Goal: Task Accomplishment & Management: Use online tool/utility

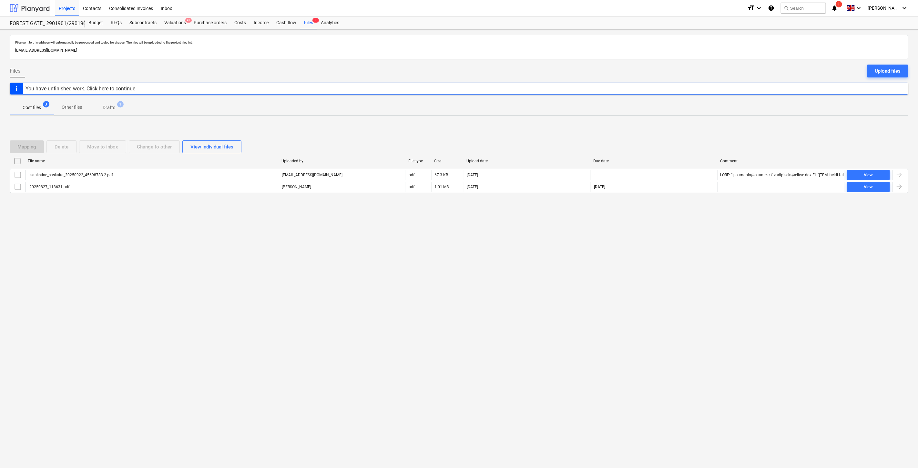
drag, startPoint x: 30, startPoint y: 9, endPoint x: 31, endPoint y: 14, distance: 5.5
click at [30, 9] on div at bounding box center [30, 8] width 40 height 16
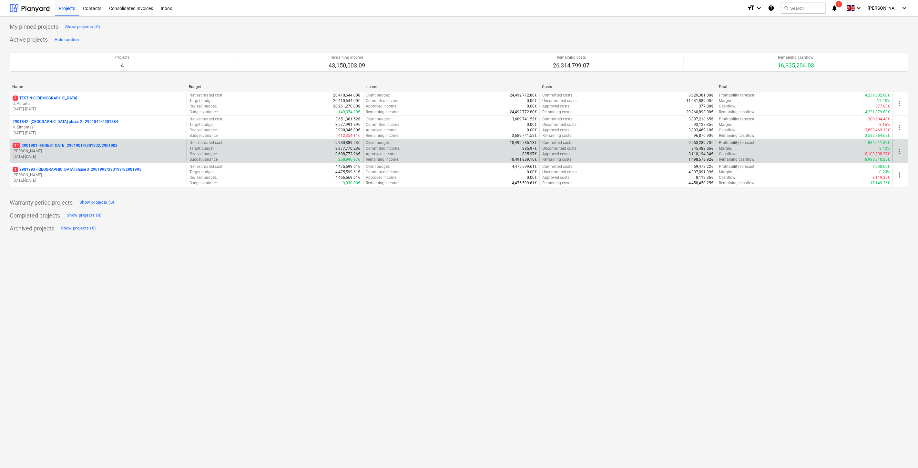
click at [96, 150] on p "[PERSON_NAME]" at bounding box center [98, 151] width 171 height 5
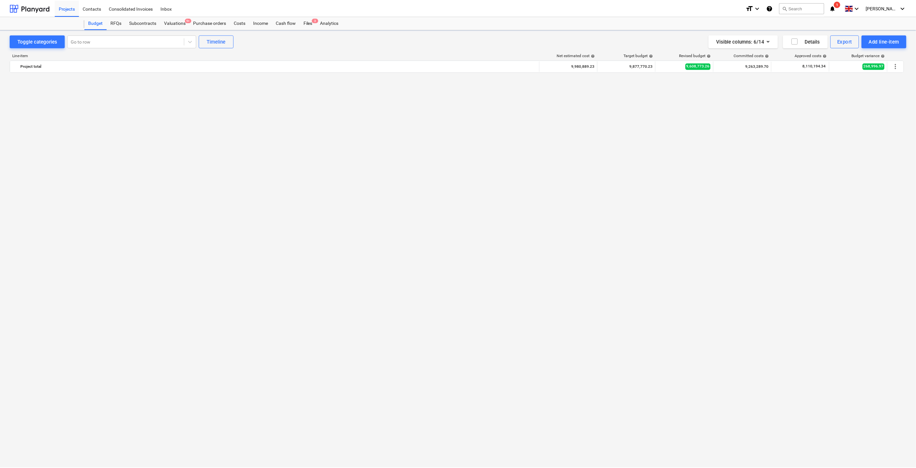
scroll to position [742, 0]
click at [302, 24] on div "Files 3" at bounding box center [308, 22] width 17 height 13
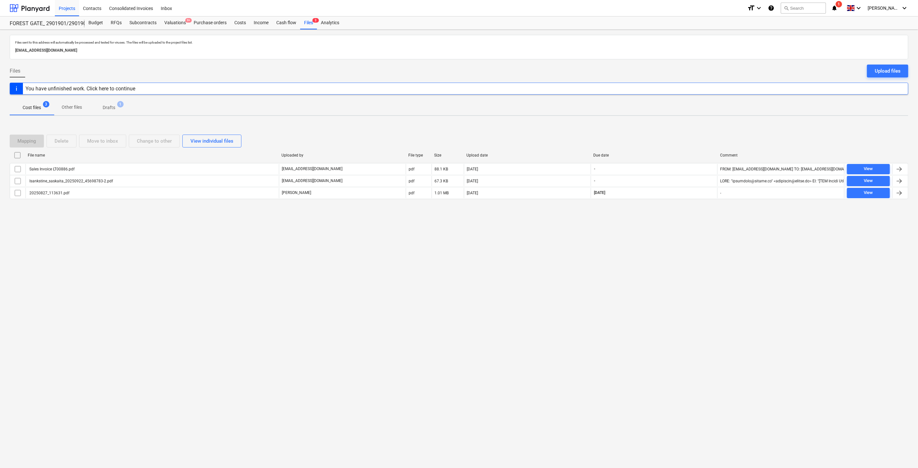
drag, startPoint x: 667, startPoint y: 309, endPoint x: 682, endPoint y: 281, distance: 30.9
click at [668, 309] on div "Files sent to this address will automatically be processed and tested for virus…" at bounding box center [459, 249] width 918 height 439
click at [682, 280] on div "Files sent to this address will automatically be processed and tested for virus…" at bounding box center [459, 249] width 918 height 439
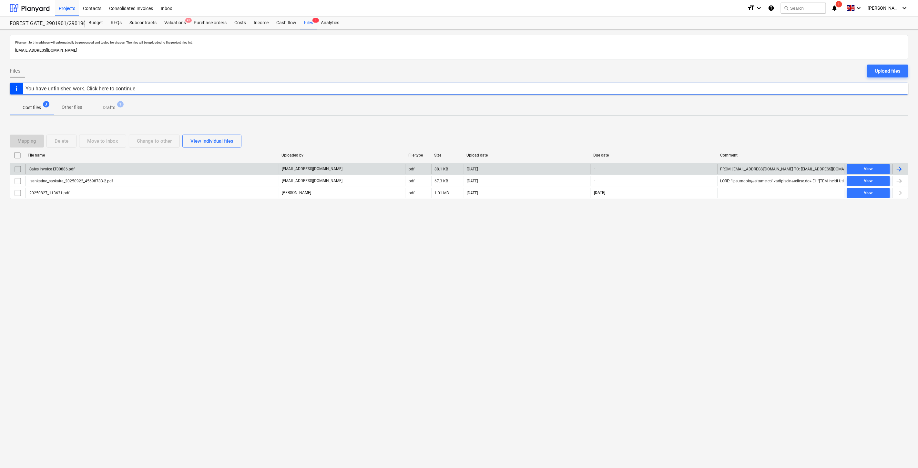
click at [117, 167] on div "Sales Invoice LT00886.pdf" at bounding box center [152, 169] width 253 height 10
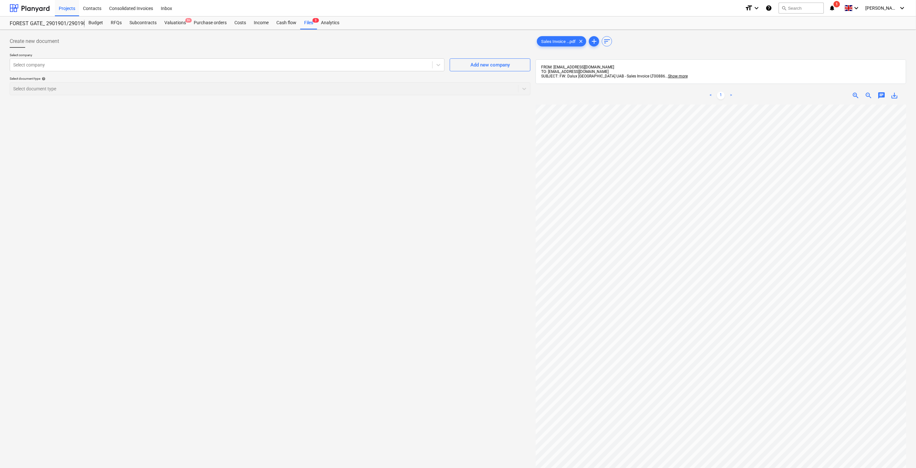
scroll to position [0, 17]
click at [230, 67] on div at bounding box center [221, 65] width 416 height 6
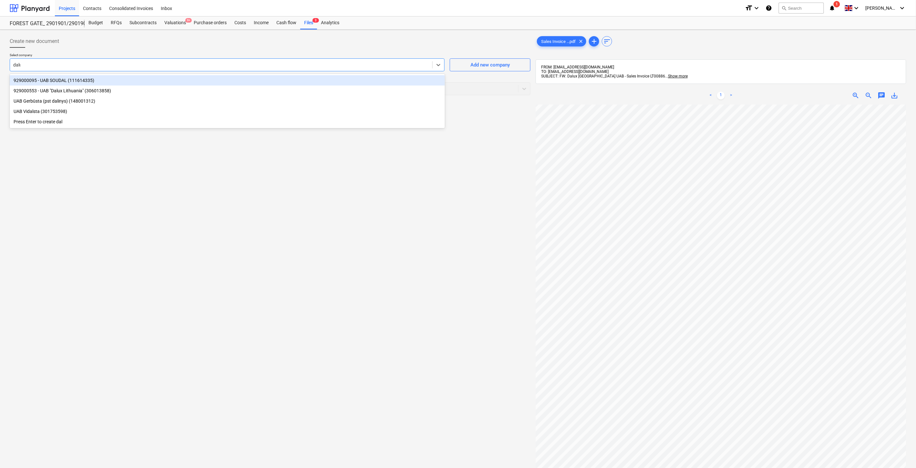
type input "dalux"
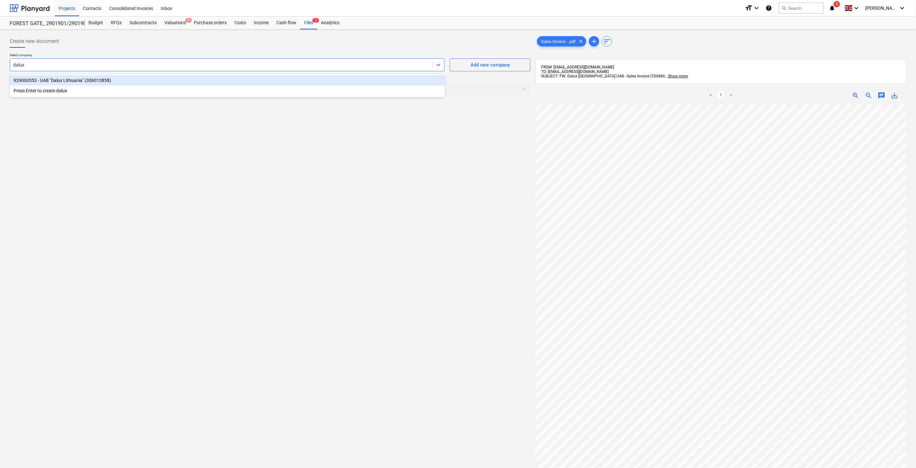
click at [200, 82] on div "929000553 - UAB "Dalux Lithuania" (306013858)" at bounding box center [227, 80] width 435 height 10
click at [177, 89] on div at bounding box center [257, 89] width 489 height 6
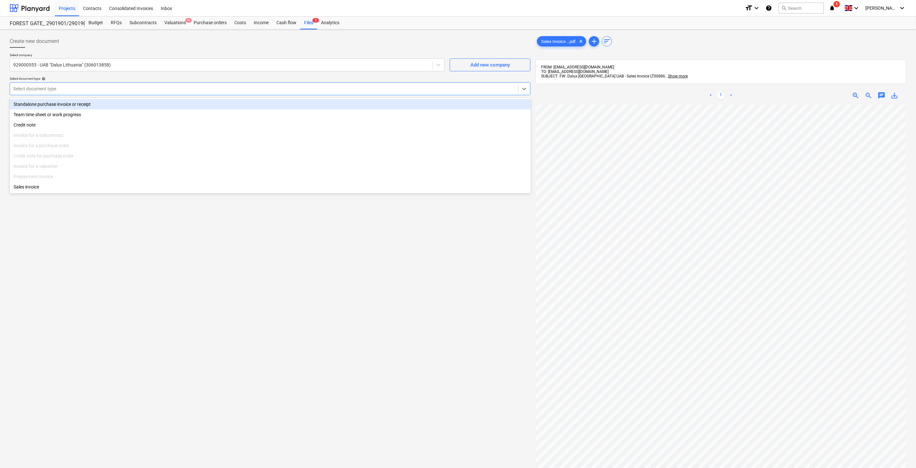
click at [101, 103] on div "Standalone purchase invoice or receipt" at bounding box center [270, 104] width 521 height 10
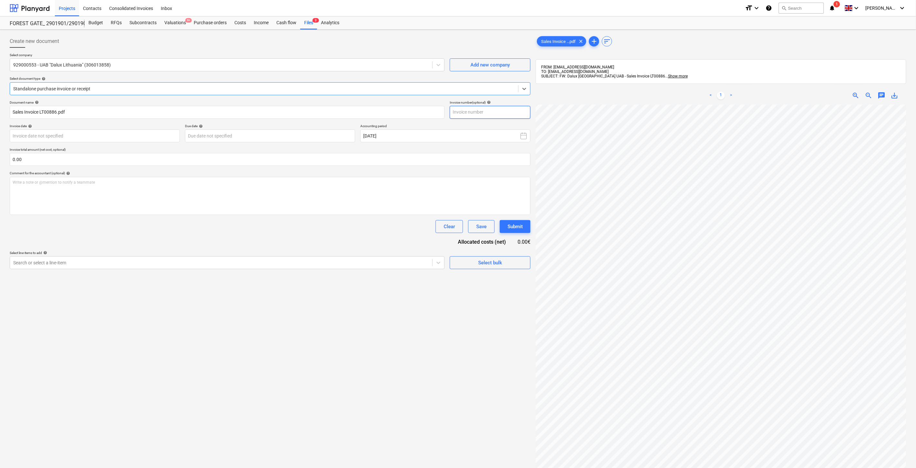
click at [507, 113] on input "text" at bounding box center [490, 112] width 81 height 13
type input "LT00886"
click at [140, 140] on body "Projects Contacts Consolidated Invoices Inbox format_size keyboard_arrow_down h…" at bounding box center [458, 234] width 916 height 468
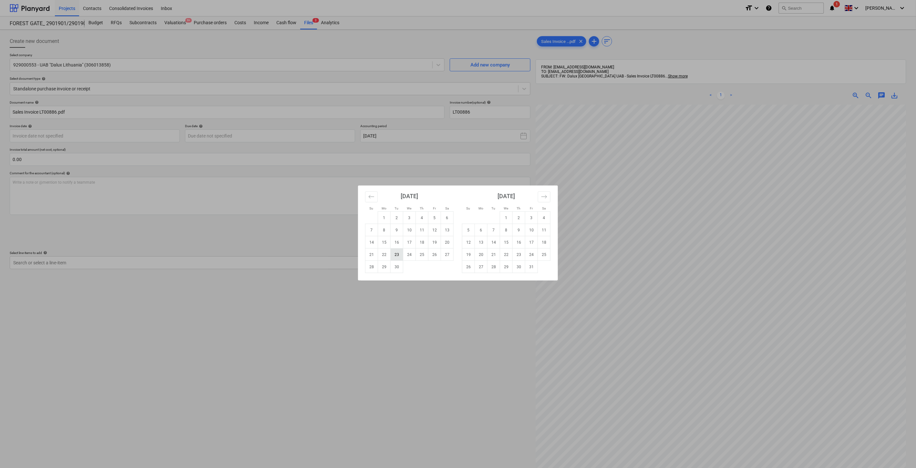
click at [398, 254] on td "23" at bounding box center [397, 255] width 13 height 12
type input "[DATE]"
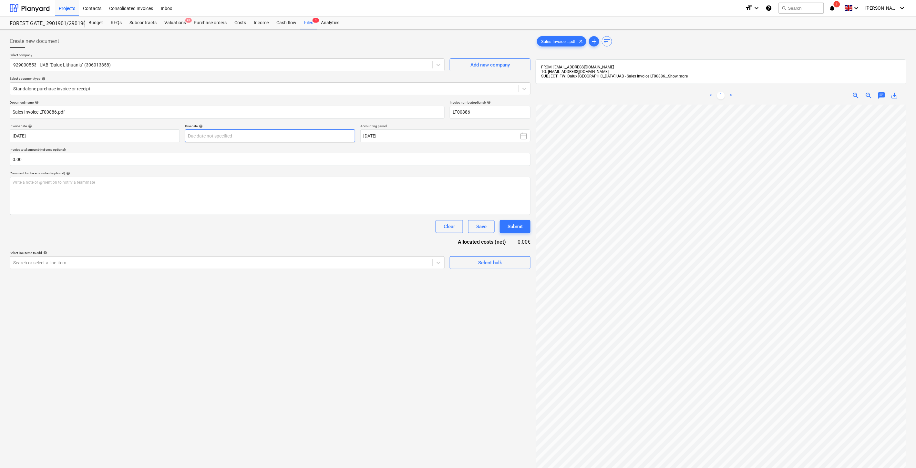
click at [316, 133] on body "Projects Contacts Consolidated Invoices Inbox format_size keyboard_arrow_down h…" at bounding box center [458, 234] width 916 height 468
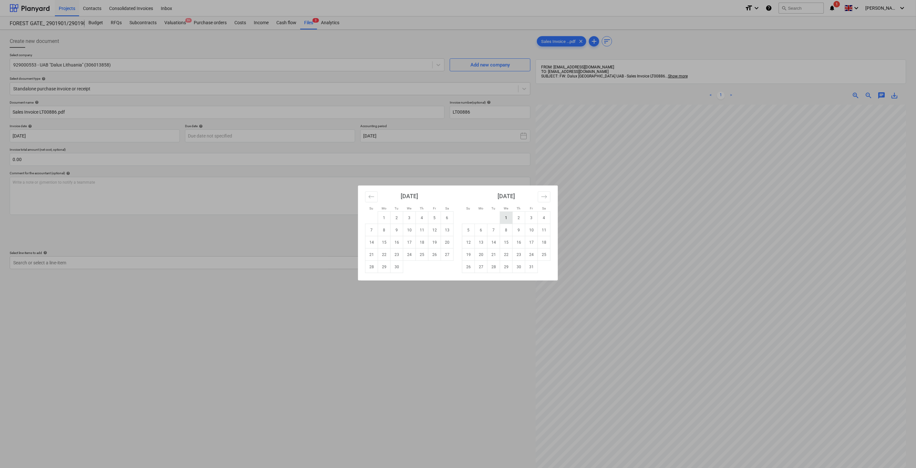
click at [503, 216] on td "1" at bounding box center [506, 218] width 13 height 12
type input "[DATE]"
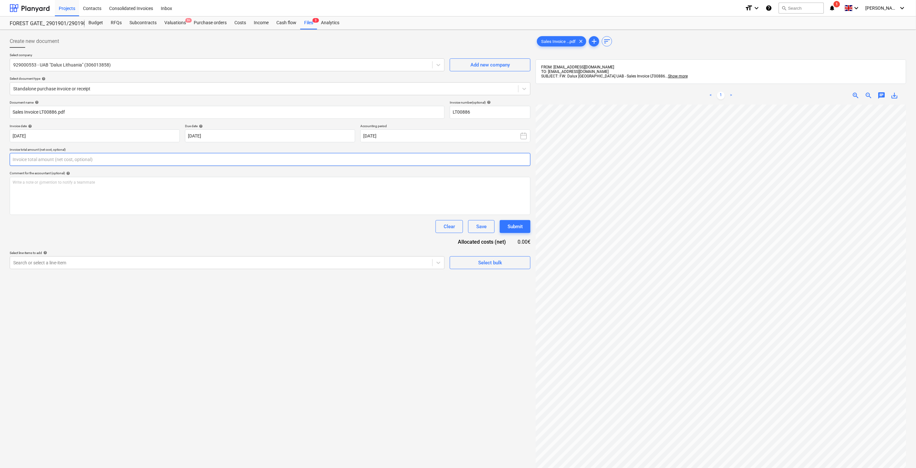
click at [232, 160] on input "text" at bounding box center [270, 159] width 521 height 13
type input "480.00"
click at [201, 275] on div "Search or select a line-item" at bounding box center [227, 279] width 435 height 13
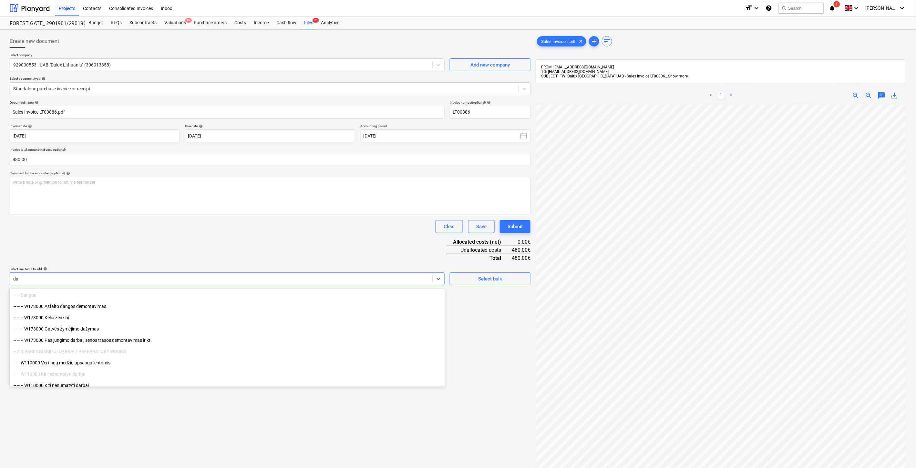
type input "d"
type input "IT"
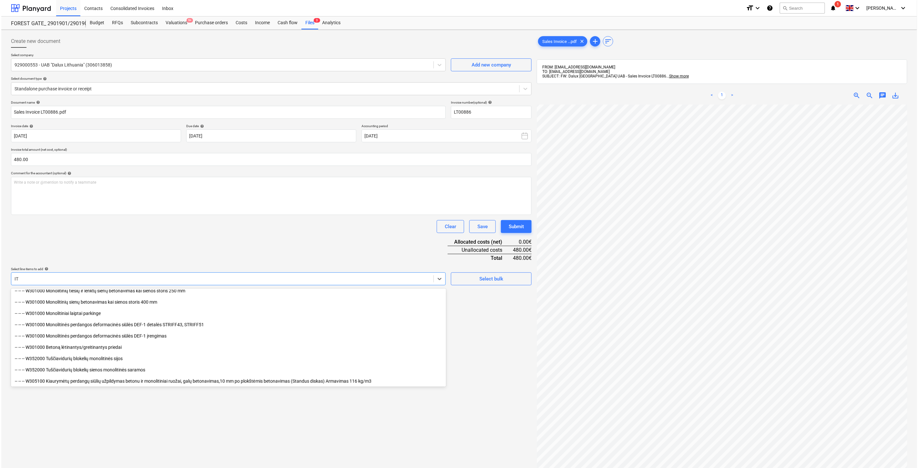
scroll to position [502, 0]
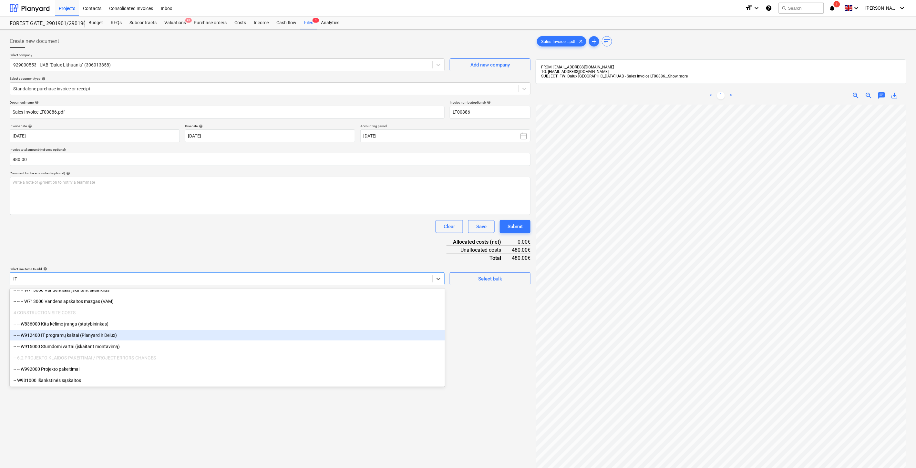
click at [138, 337] on div "-- -- W912400 IT programų kaštai (Planyard ir Delux)" at bounding box center [227, 335] width 435 height 10
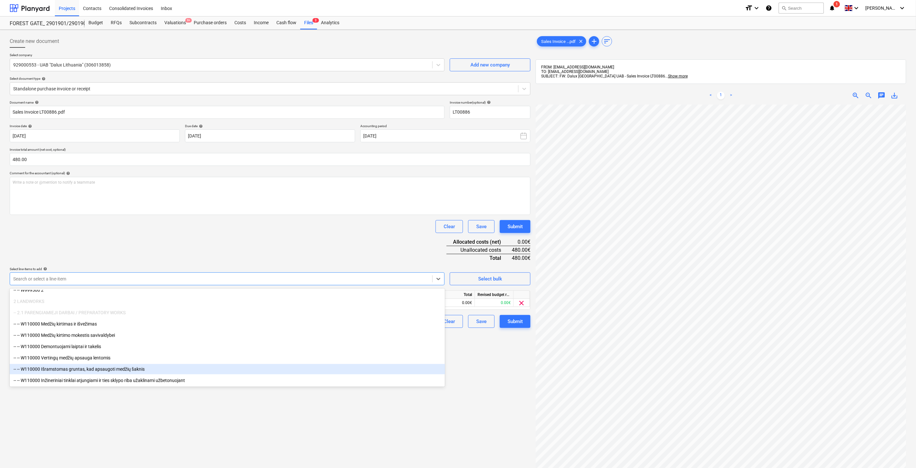
drag, startPoint x: 241, startPoint y: 438, endPoint x: 320, endPoint y: 363, distance: 108.9
click at [243, 437] on div "Create new document Select company 929000553 - UAB "Dalux [GEOGRAPHIC_DATA]" (3…" at bounding box center [270, 294] width 526 height 525
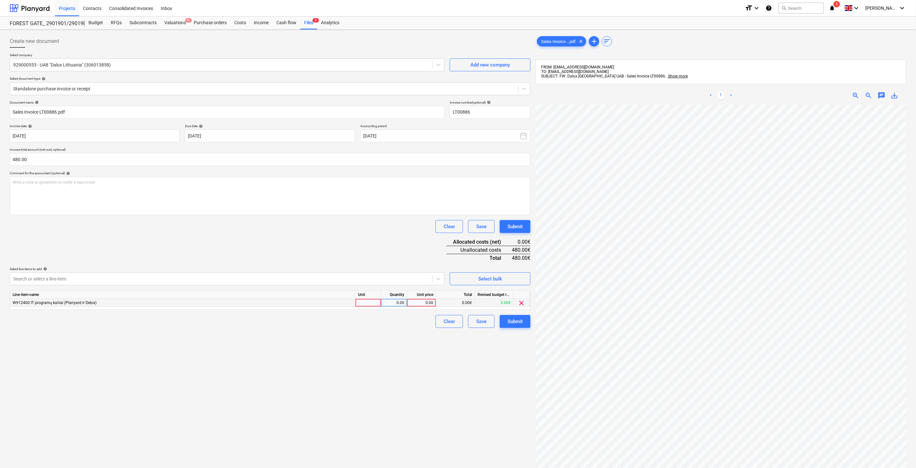
click at [368, 301] on div at bounding box center [369, 303] width 26 height 8
click at [398, 304] on div "0.00" at bounding box center [394, 303] width 20 height 8
click at [420, 304] on div "0.00" at bounding box center [422, 303] width 24 height 8
type input "480"
click at [385, 231] on div "Clear Save Submit" at bounding box center [270, 226] width 521 height 13
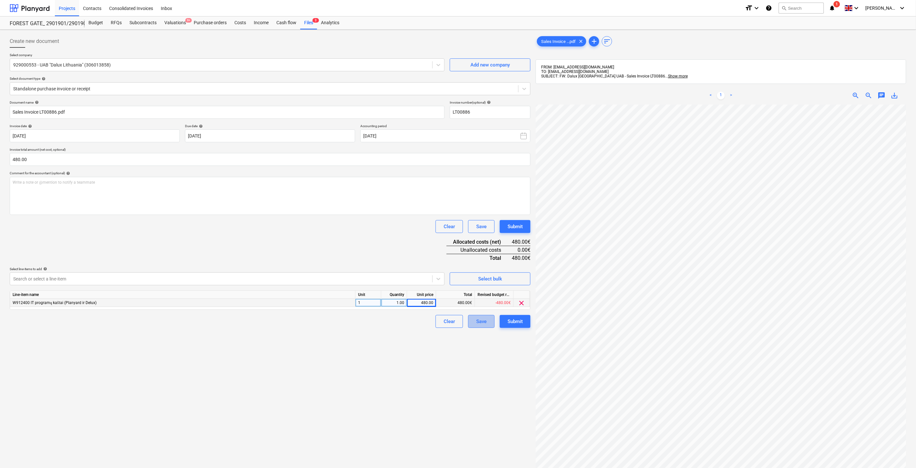
click at [473, 318] on button "Save" at bounding box center [481, 321] width 26 height 13
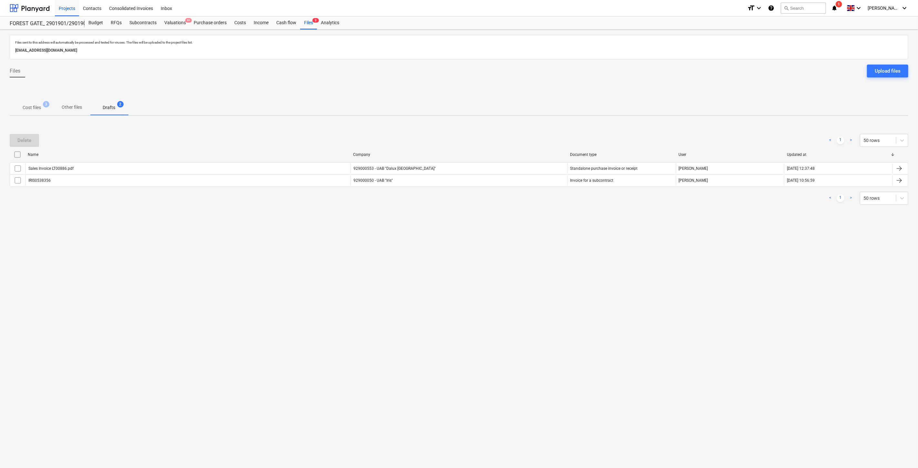
click at [35, 110] on p "Cost files" at bounding box center [32, 107] width 18 height 7
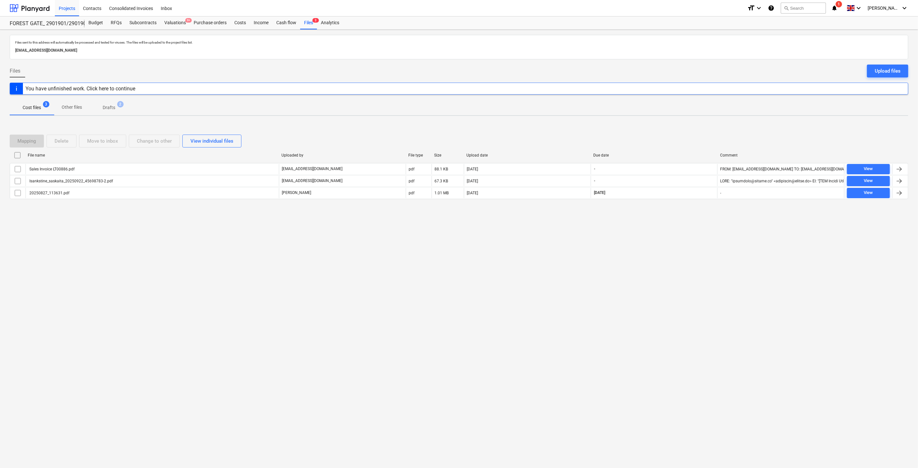
click at [677, 279] on div "Files sent to this address will automatically be processed and tested for virus…" at bounding box center [459, 249] width 918 height 439
click at [680, 264] on div "Files sent to this address will automatically be processed and tested for virus…" at bounding box center [459, 249] width 918 height 439
click at [686, 251] on div "Files sent to this address will automatically be processed and tested for virus…" at bounding box center [459, 249] width 918 height 439
click at [690, 238] on div "Files sent to this address will automatically be processed and tested for virus…" at bounding box center [459, 249] width 918 height 439
drag, startPoint x: 679, startPoint y: 266, endPoint x: 684, endPoint y: 254, distance: 12.9
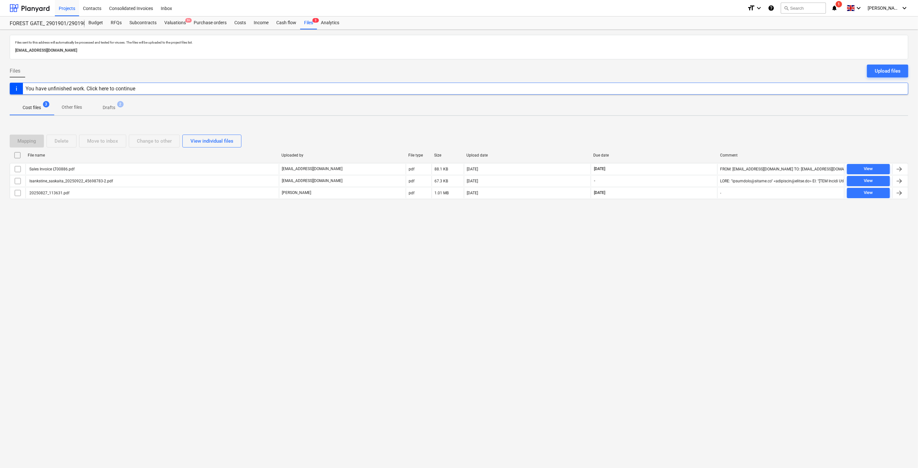
click at [679, 265] on div "Files sent to this address will automatically be processed and tested for virus…" at bounding box center [459, 249] width 918 height 439
click at [685, 253] on div "Files sent to this address will automatically be processed and tested for virus…" at bounding box center [459, 249] width 918 height 439
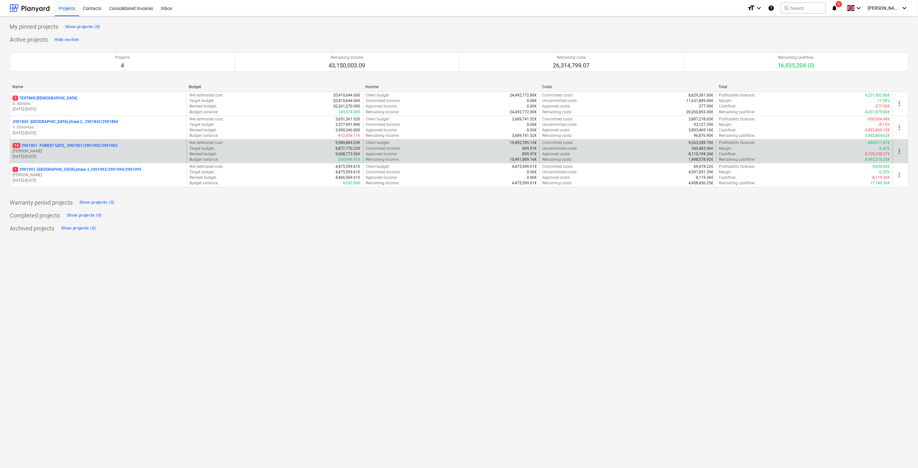
click at [93, 157] on p "[DATE] - [DATE]" at bounding box center [98, 156] width 171 height 5
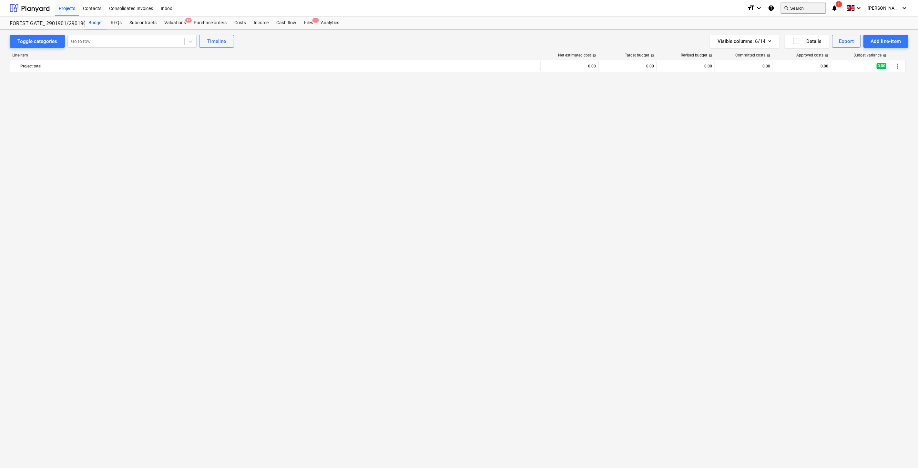
click at [819, 8] on button "search Search" at bounding box center [803, 8] width 45 height 11
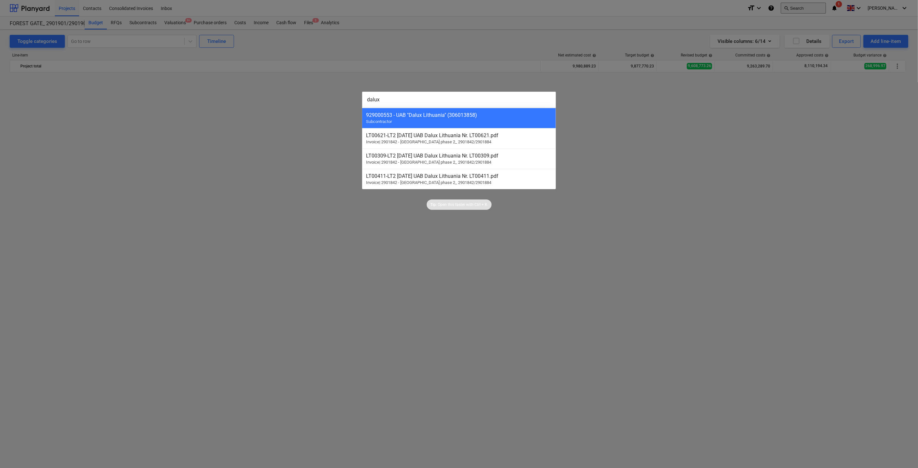
scroll to position [742, 0]
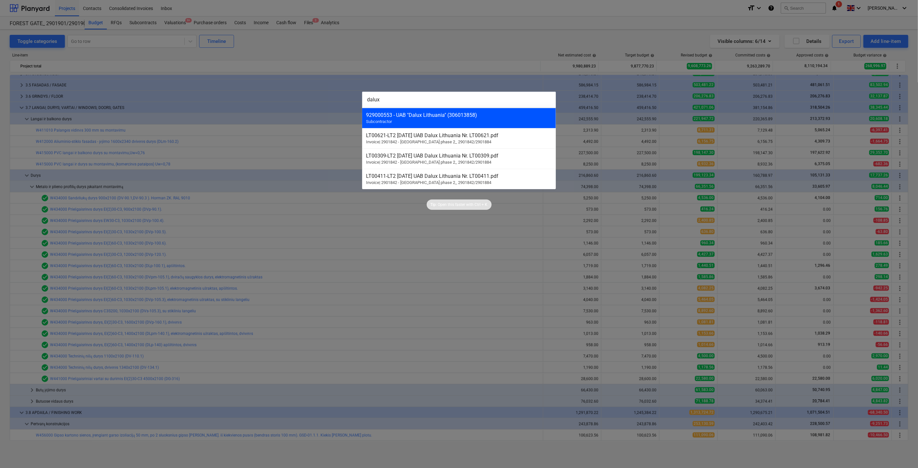
type input "dalux"
click at [489, 125] on div "929000553 - UAB "Dalux Lithuania" (306013858) Subcontractor" at bounding box center [459, 118] width 194 height 20
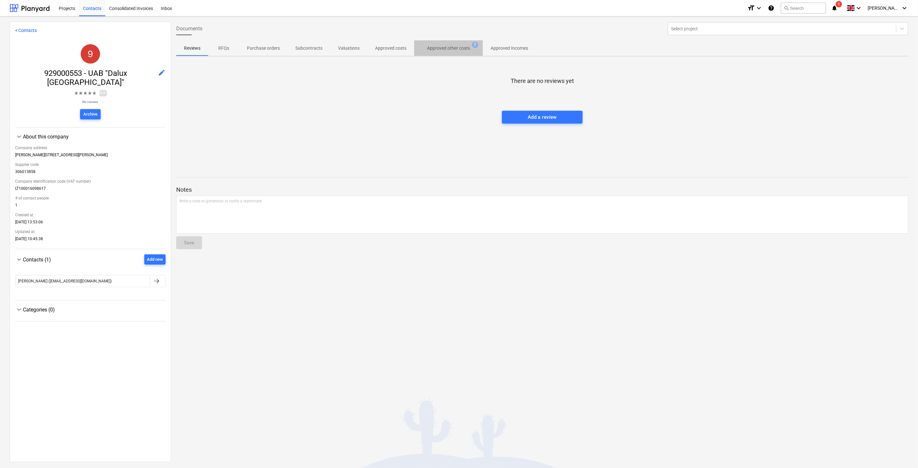
click at [443, 55] on button "Approved other costs 7" at bounding box center [448, 47] width 69 height 15
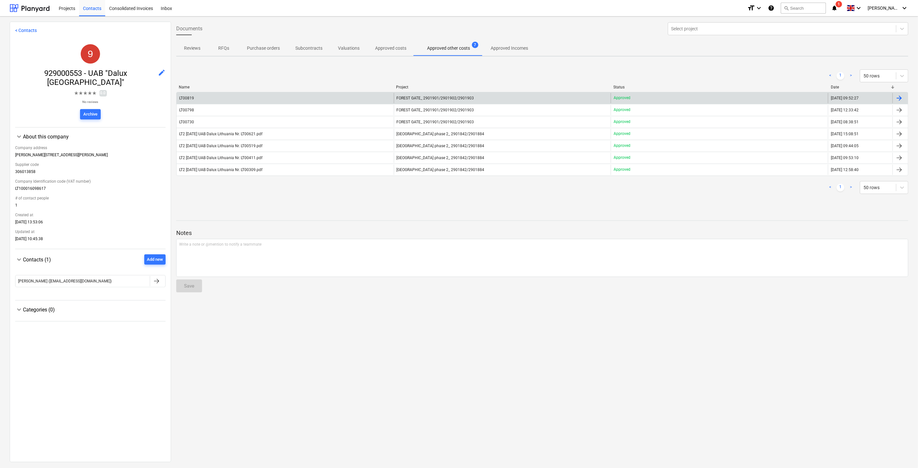
click at [369, 101] on div "LT00819" at bounding box center [285, 98] width 217 height 10
